Goal: Find specific page/section

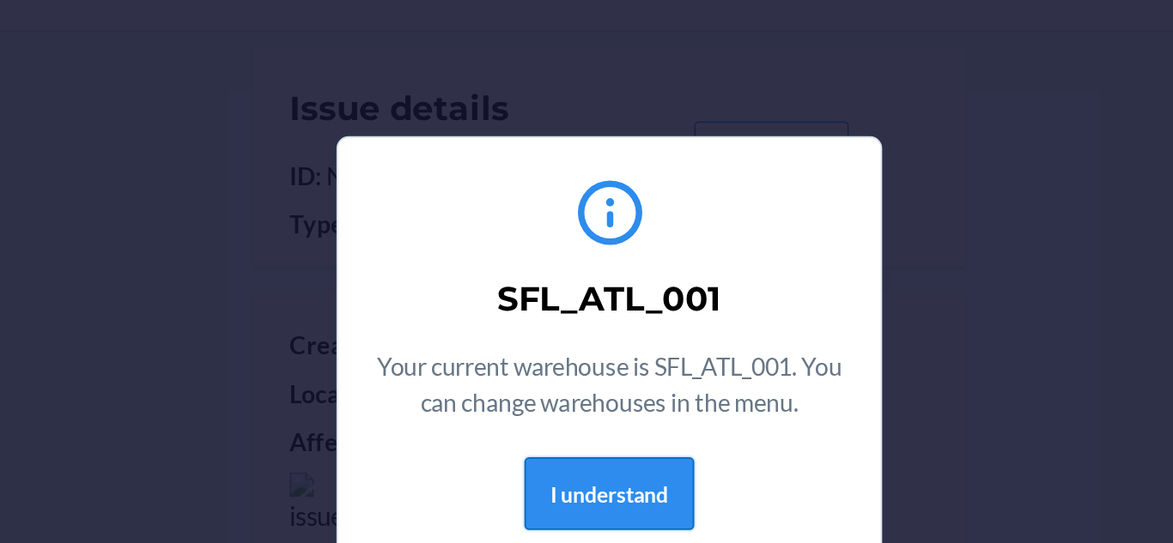
click at [602, 345] on button "I understand" at bounding box center [586, 351] width 96 height 41
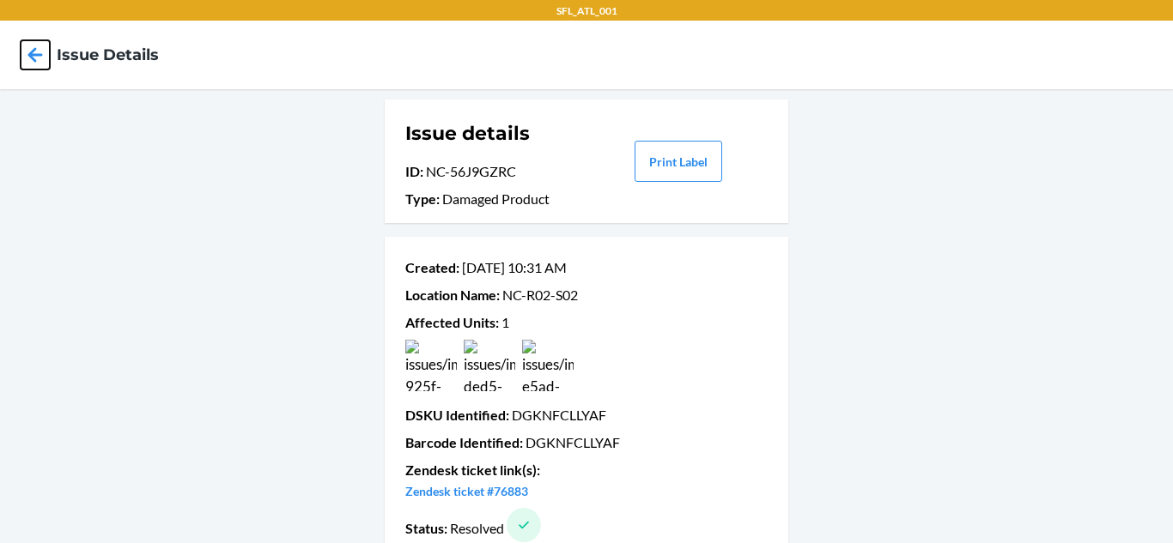
click at [23, 65] on icon at bounding box center [35, 54] width 29 height 29
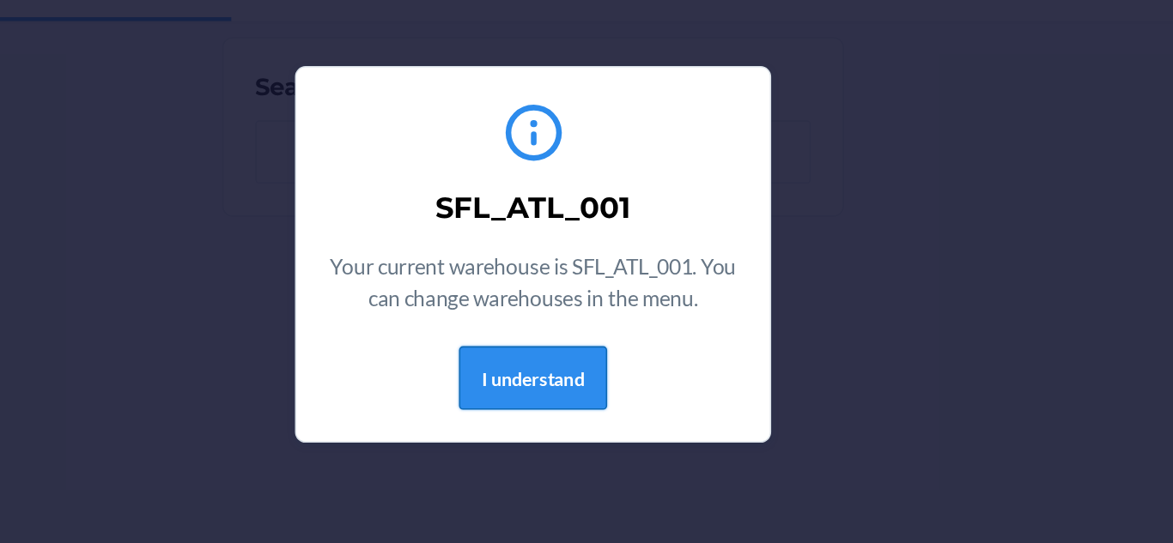
click at [609, 355] on button "I understand" at bounding box center [586, 351] width 96 height 41
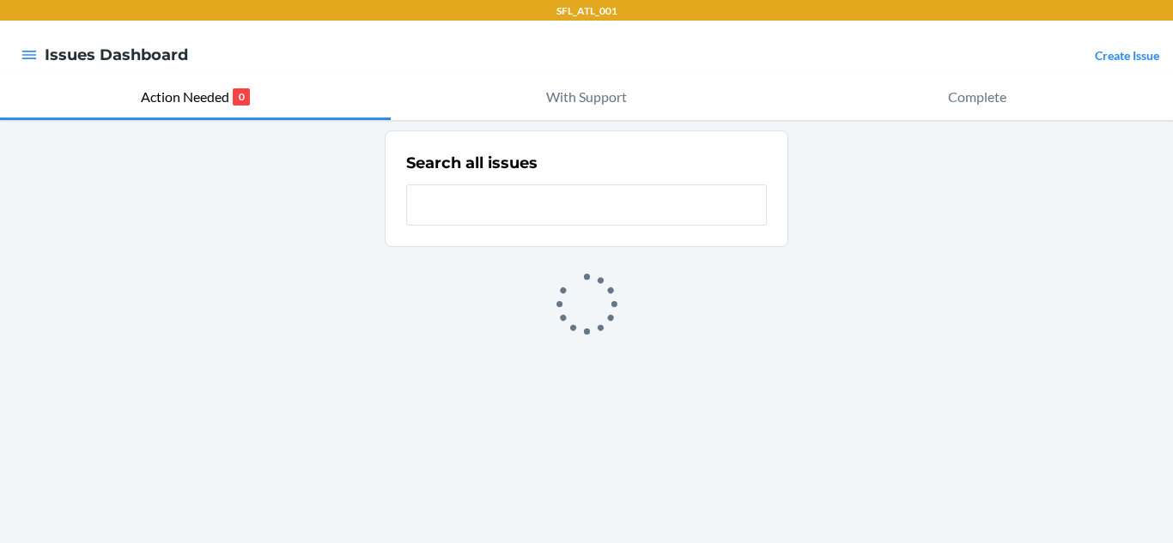
click at [16, 61] on div at bounding box center [29, 55] width 31 height 36
click at [26, 56] on icon "button" at bounding box center [29, 55] width 15 height 9
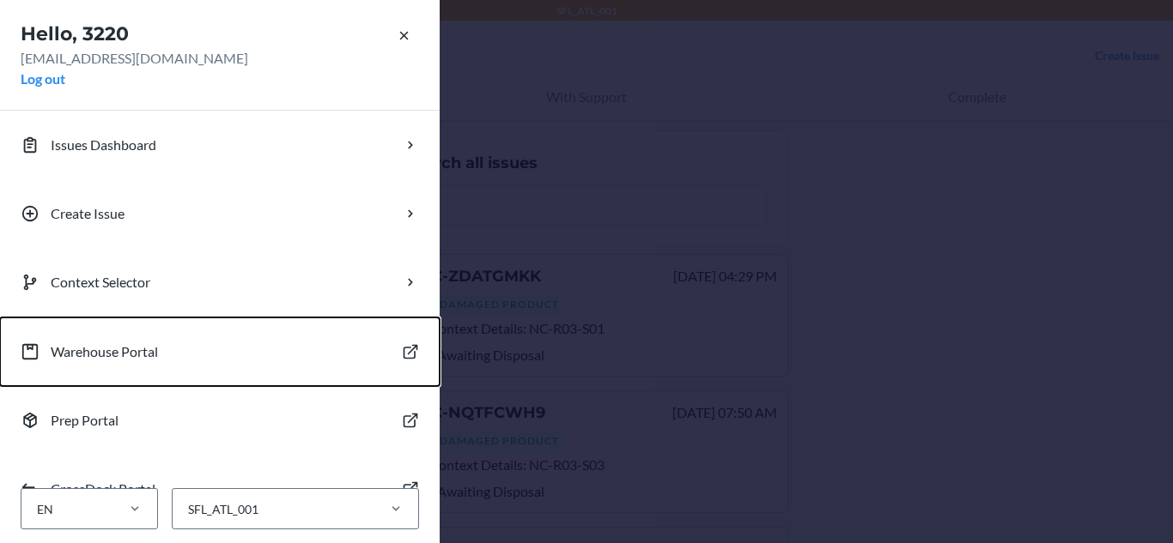
click at [166, 335] on button "Warehouse Portal" at bounding box center [220, 352] width 440 height 69
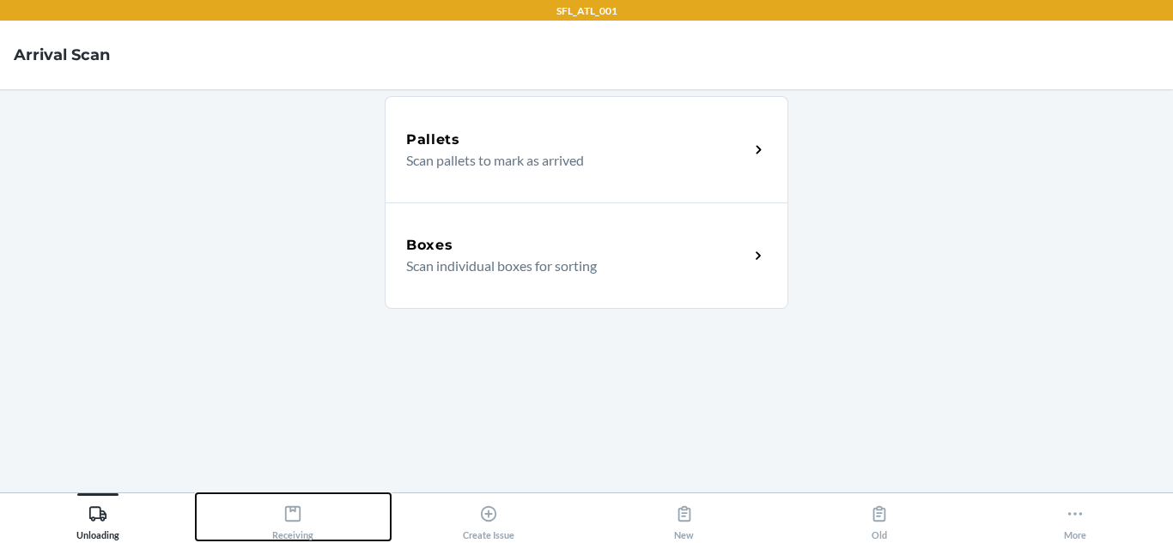
click at [274, 525] on div "Receiving" at bounding box center [292, 519] width 41 height 43
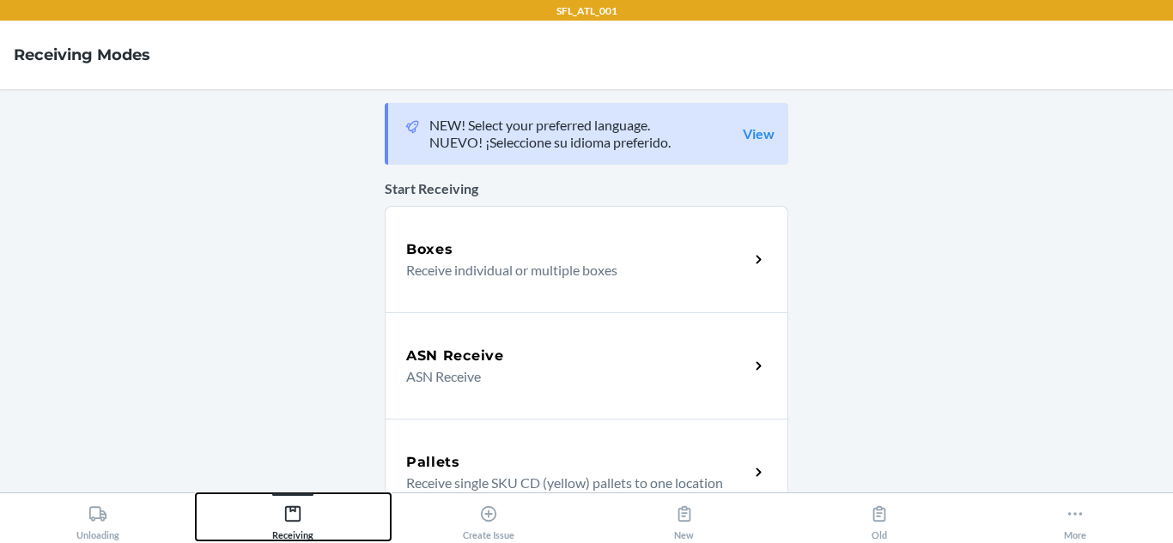
click at [274, 525] on div "Receiving" at bounding box center [292, 519] width 41 height 43
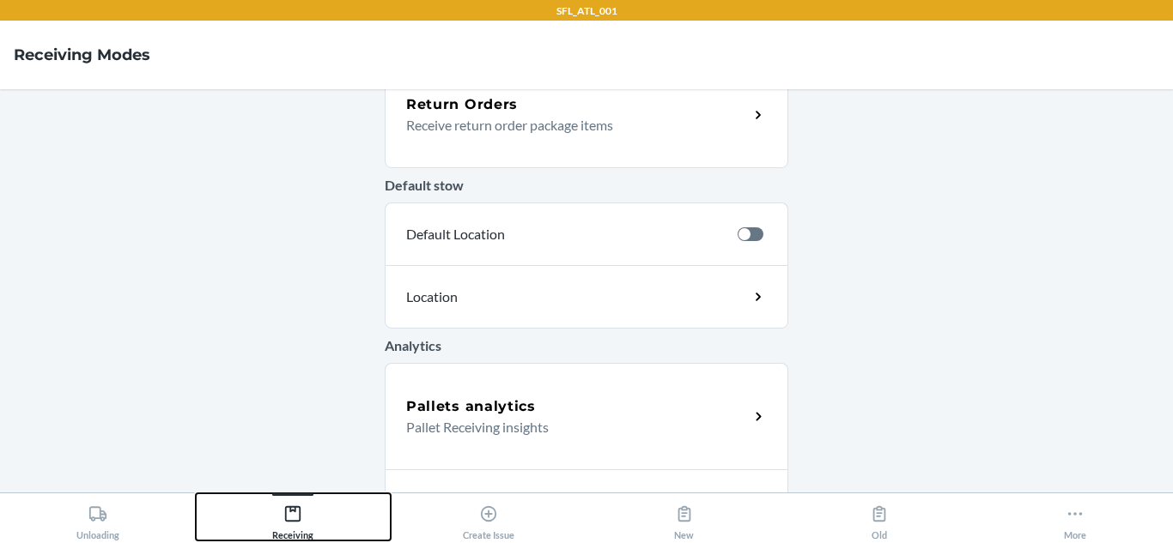
scroll to position [653, 0]
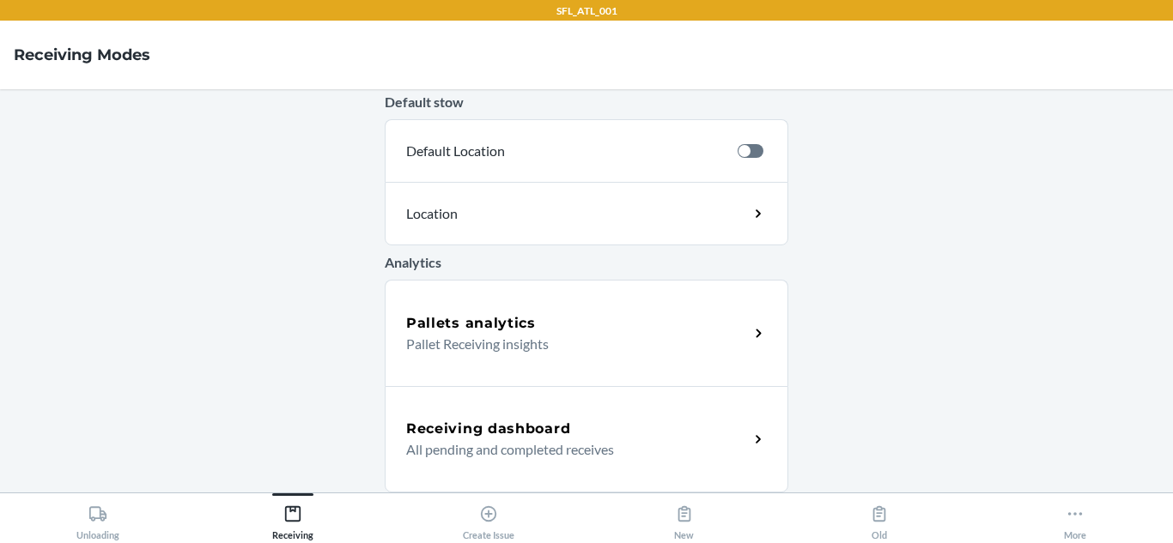
click at [434, 343] on p "Pallet Receiving insights" at bounding box center [570, 344] width 329 height 21
